Goal: Use online tool/utility: Utilize a website feature to perform a specific function

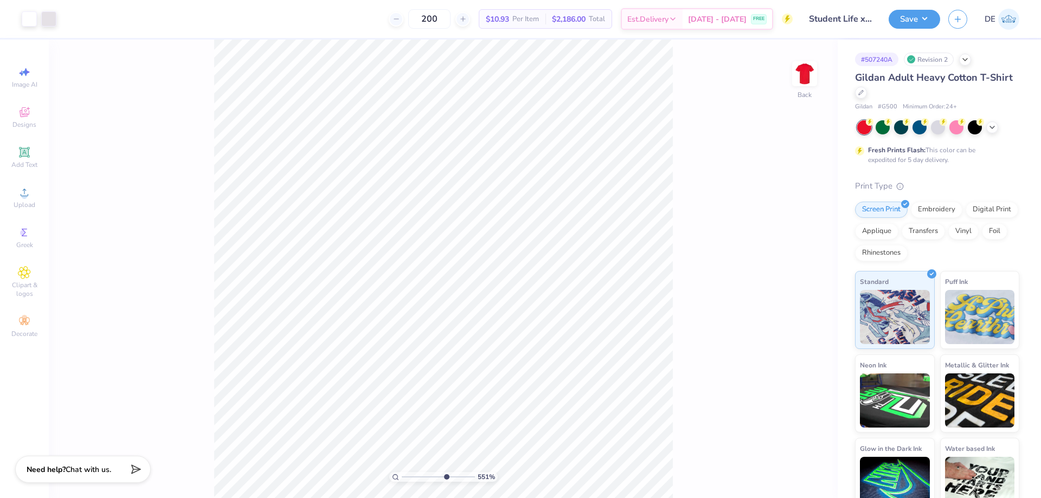
drag, startPoint x: 410, startPoint y: 477, endPoint x: 445, endPoint y: 475, distance: 35.3
click at [445, 475] on input "range" at bounding box center [438, 477] width 73 height 10
drag, startPoint x: 437, startPoint y: 474, endPoint x: 336, endPoint y: 457, distance: 103.0
type input "1"
click at [402, 472] on input "range" at bounding box center [438, 477] width 73 height 10
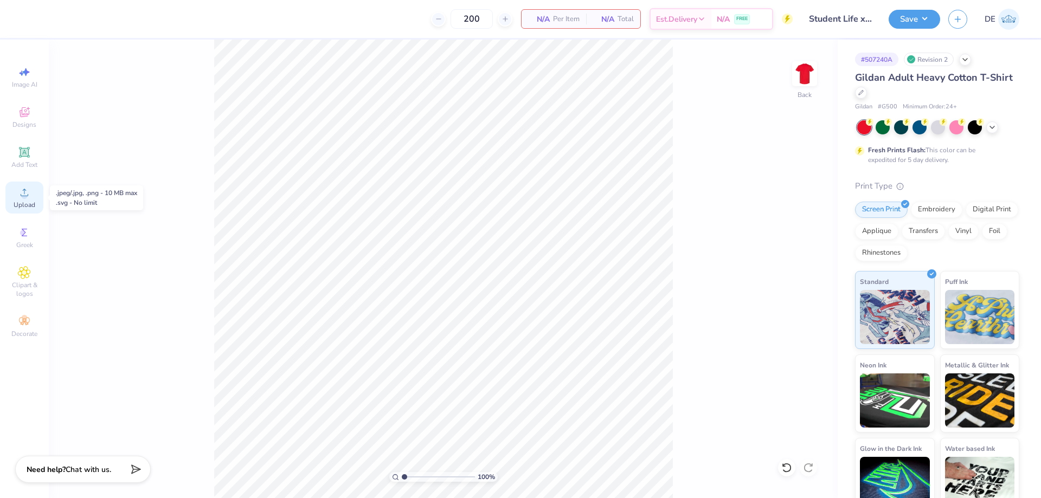
click at [24, 196] on icon at bounding box center [25, 193] width 8 height 8
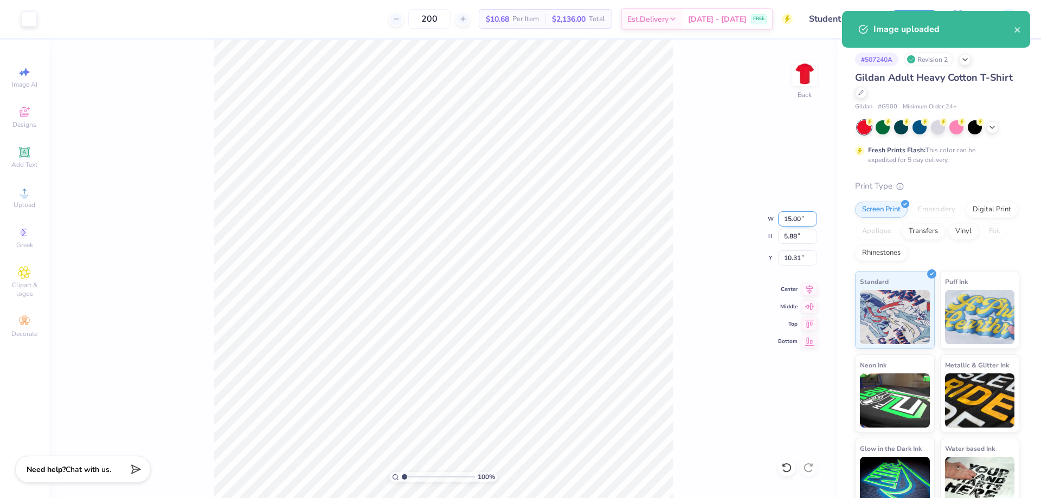
click at [787, 222] on input "15.00" at bounding box center [797, 218] width 39 height 15
type input "11.67"
type input "4.58"
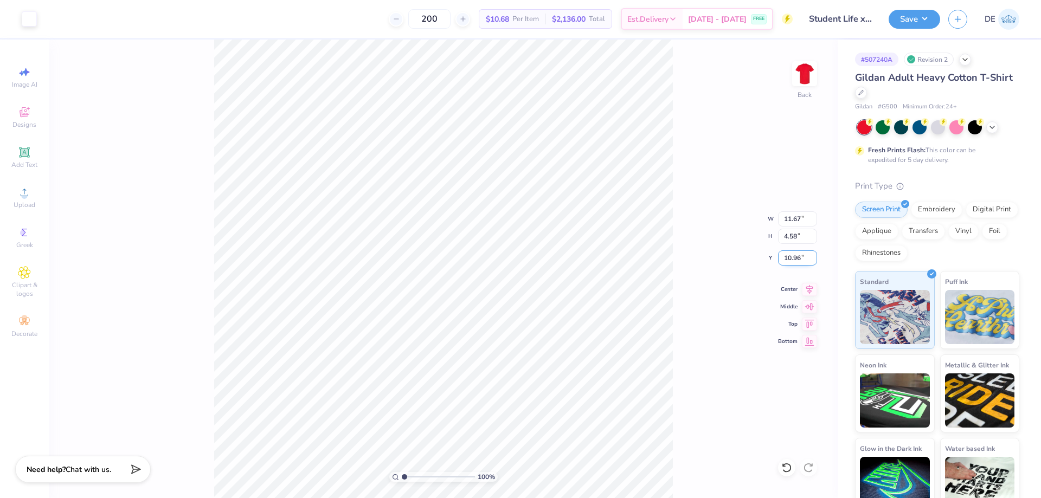
click at [786, 253] on input "10.96" at bounding box center [797, 258] width 39 height 15
type input "3.00"
click at [698, 199] on div "100 % Back W 11.67 11.67 " H 4.58 4.58 " Y 3.00 3.00 " Center Middle Top Bottom" at bounding box center [443, 269] width 789 height 459
drag, startPoint x: 408, startPoint y: 476, endPoint x: 420, endPoint y: 472, distance: 11.8
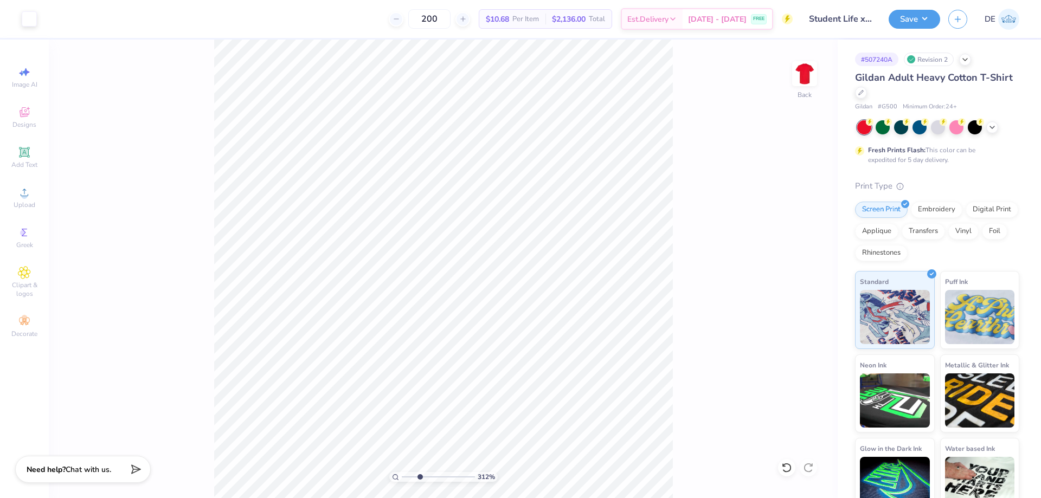
click at [420, 473] on input "range" at bounding box center [438, 477] width 73 height 10
drag, startPoint x: 418, startPoint y: 475, endPoint x: 350, endPoint y: 469, distance: 68.6
type input "1"
click at [402, 472] on input "range" at bounding box center [438, 477] width 73 height 10
click at [904, 17] on button "Save" at bounding box center [915, 17] width 52 height 19
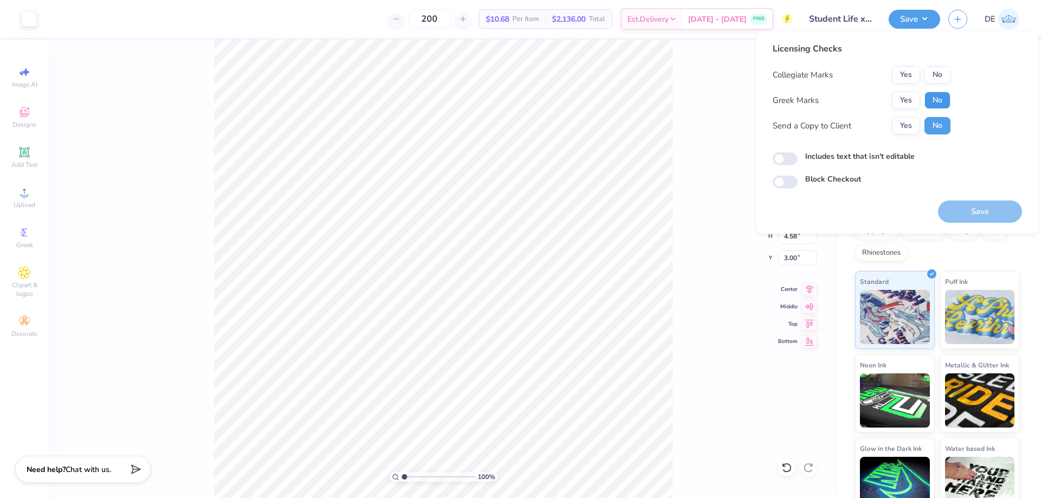
click at [930, 102] on button "No" at bounding box center [937, 100] width 26 height 17
click at [928, 74] on button "No" at bounding box center [937, 74] width 26 height 17
click at [956, 207] on button "Save" at bounding box center [980, 212] width 84 height 22
